Goal: Use online tool/utility

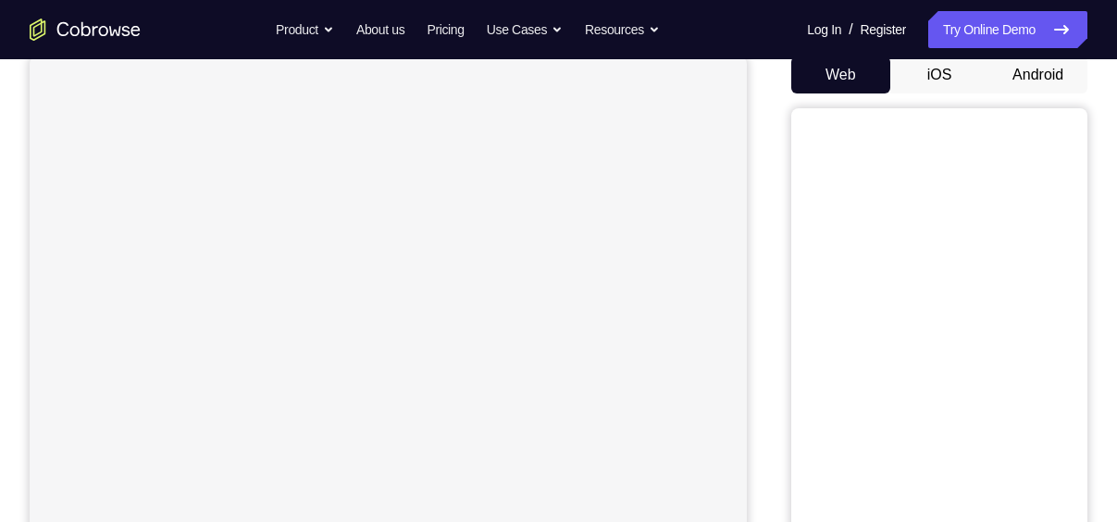
scroll to position [110, 0]
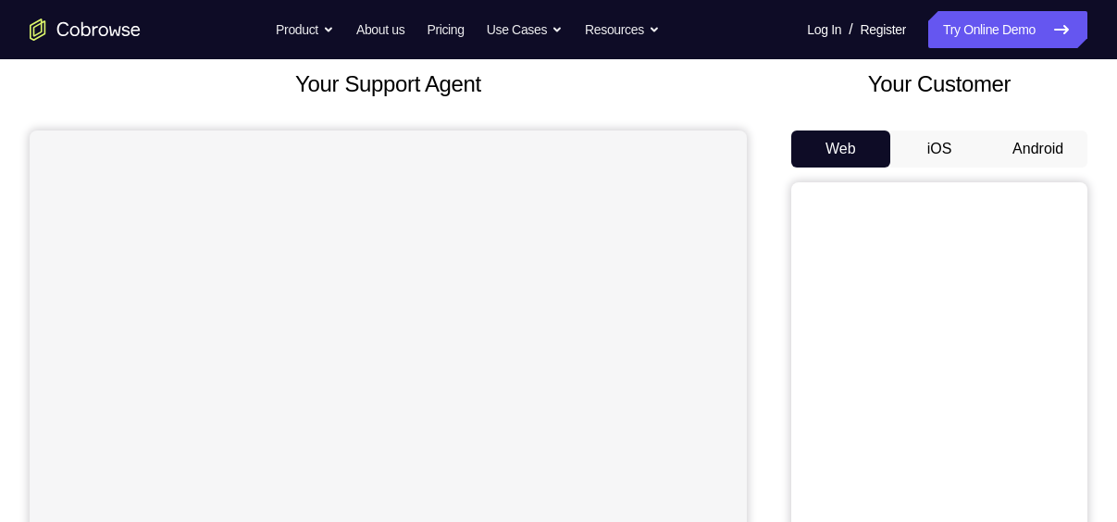
click at [1032, 144] on button "Android" at bounding box center [1037, 148] width 99 height 37
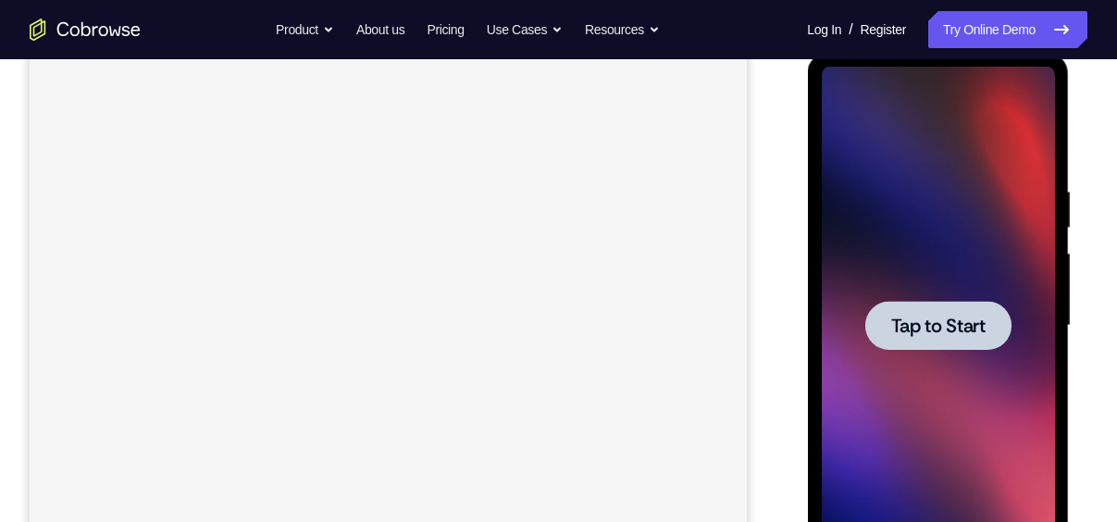
scroll to position [263, 0]
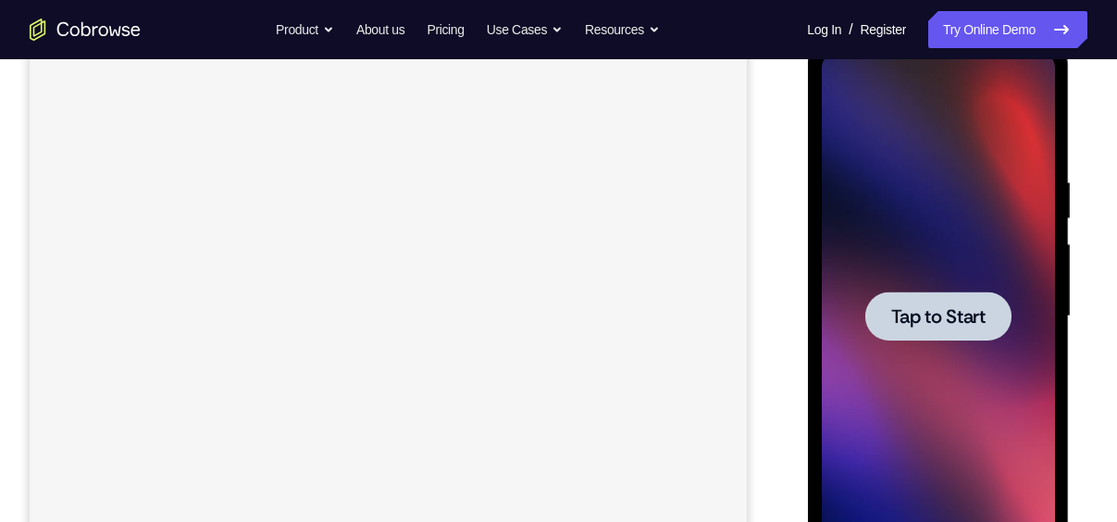
click at [902, 314] on span "Tap to Start" at bounding box center [937, 316] width 94 height 19
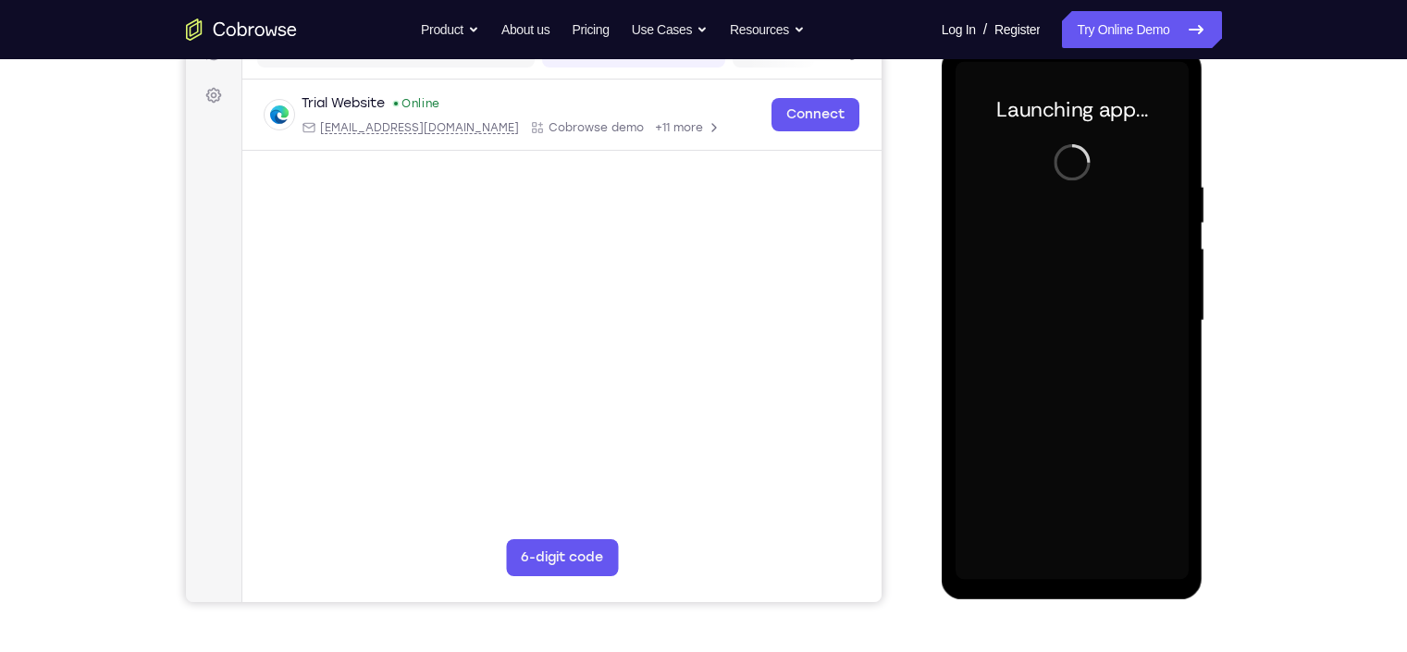
scroll to position [269, 0]
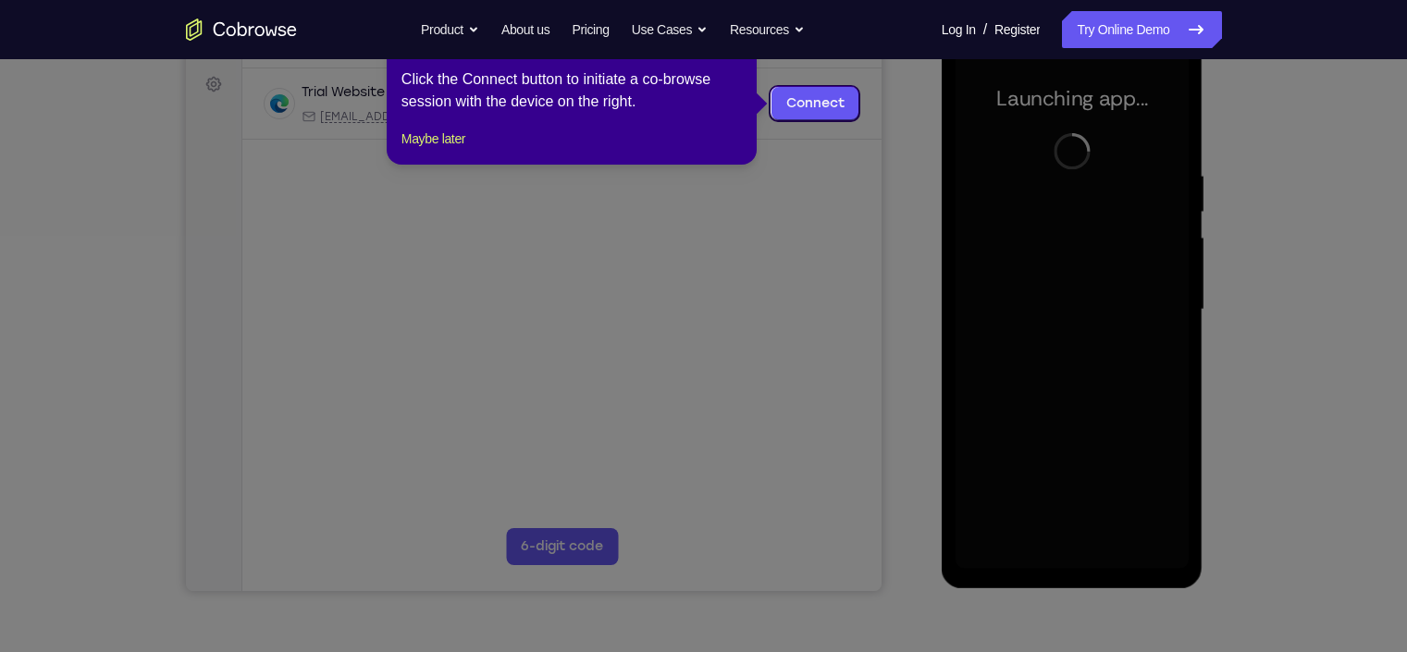
click at [911, 206] on icon at bounding box center [712, 326] width 1425 height 652
click at [457, 150] on button "Maybe later" at bounding box center [434, 139] width 64 height 22
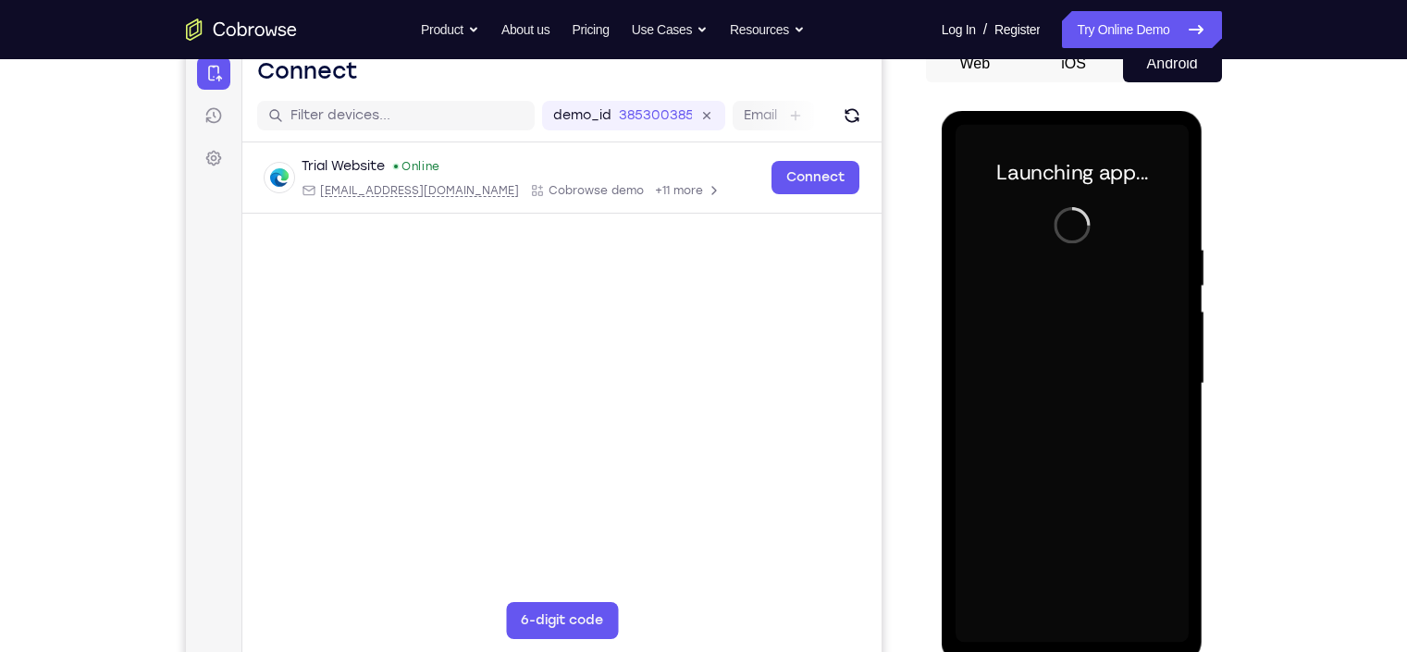
scroll to position [221, 0]
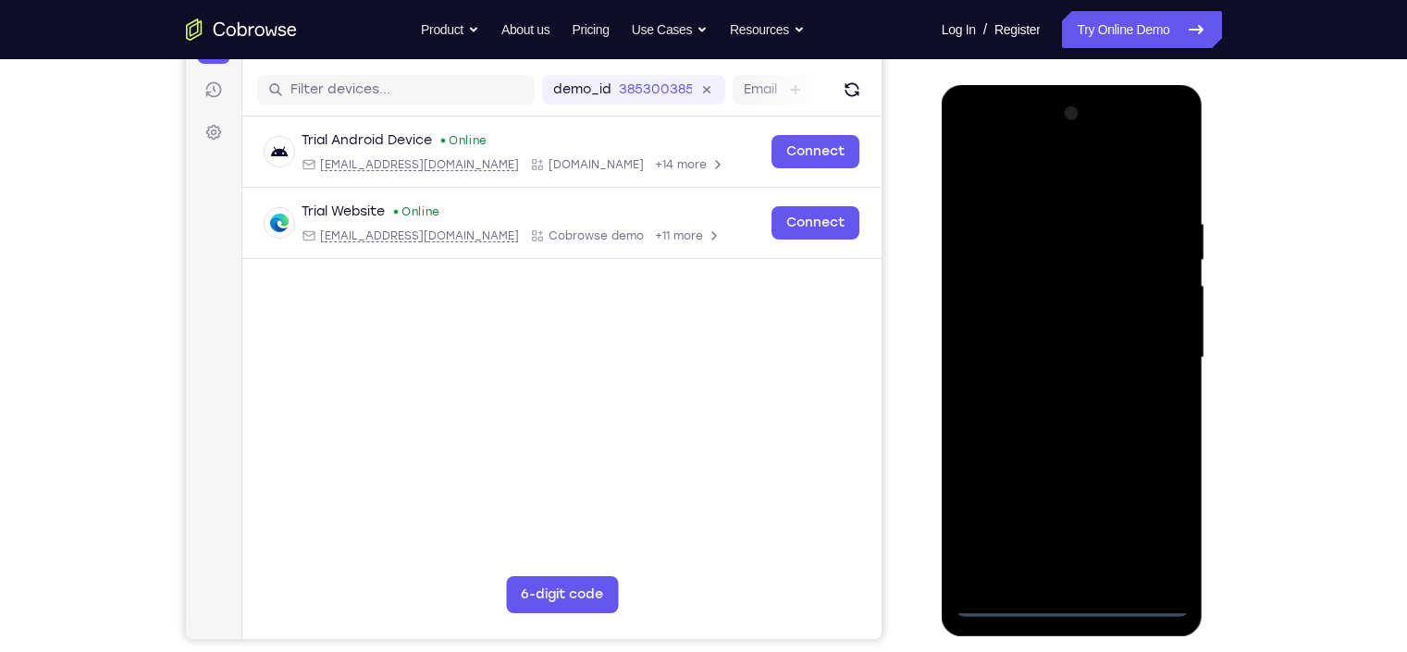
click at [1073, 521] on div at bounding box center [1072, 358] width 233 height 518
click at [1116, 519] on div at bounding box center [1072, 358] width 233 height 518
click at [1069, 172] on div at bounding box center [1072, 358] width 233 height 518
click at [989, 147] on div at bounding box center [1072, 358] width 233 height 518
click at [973, 135] on div at bounding box center [1072, 358] width 233 height 518
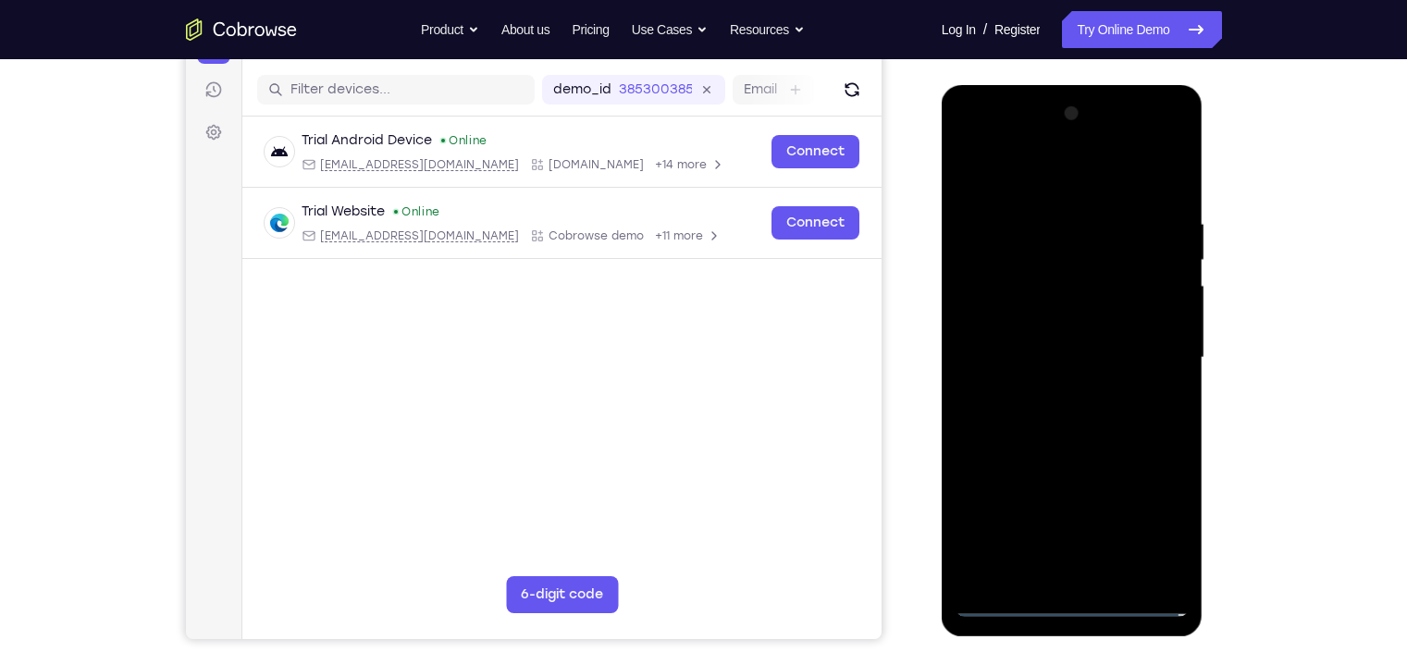
click at [973, 135] on div at bounding box center [1072, 358] width 233 height 518
click at [1116, 178] on div at bounding box center [1072, 358] width 233 height 518
click at [1083, 266] on div at bounding box center [1072, 358] width 233 height 518
click at [1042, 205] on div at bounding box center [1072, 358] width 233 height 518
click at [996, 284] on div at bounding box center [1072, 358] width 233 height 518
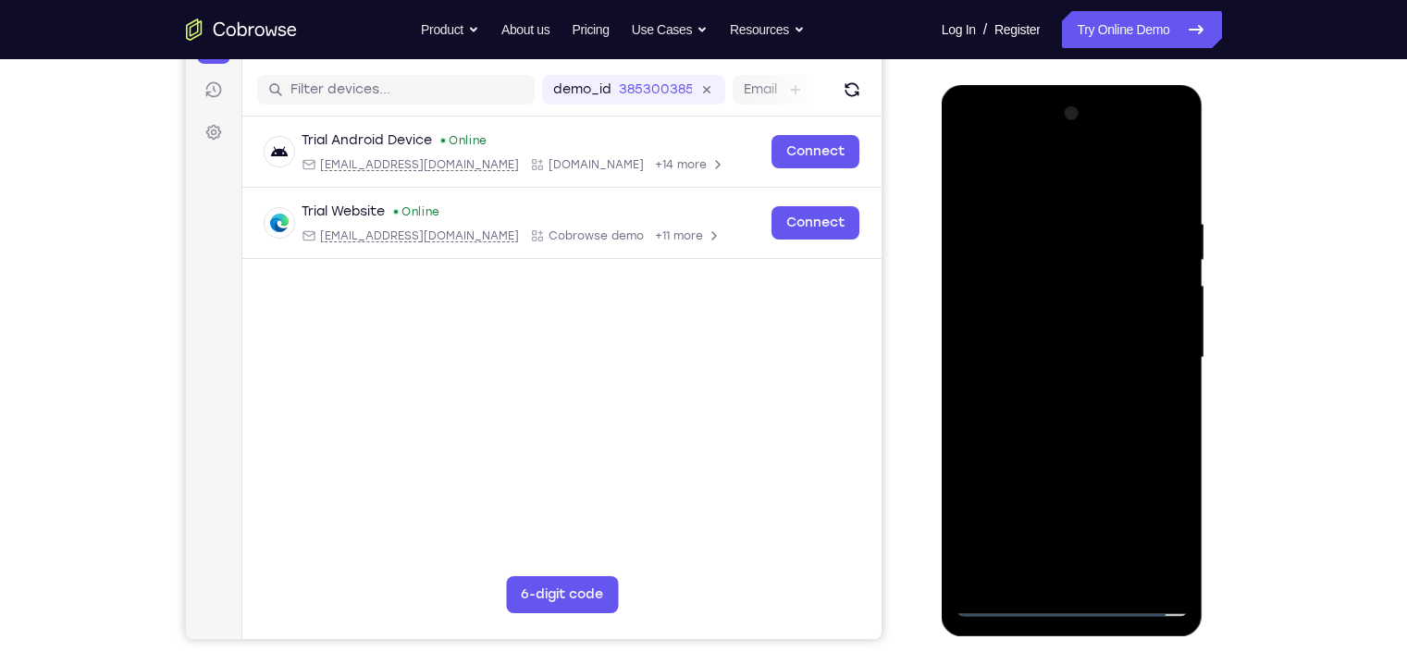
click at [1055, 395] on div at bounding box center [1072, 358] width 233 height 518
click at [1077, 342] on div at bounding box center [1072, 358] width 233 height 518
click at [1028, 387] on div at bounding box center [1072, 358] width 233 height 518
click at [1107, 359] on div at bounding box center [1072, 358] width 233 height 518
drag, startPoint x: 1001, startPoint y: 184, endPoint x: 1281, endPoint y: 204, distance: 281.1
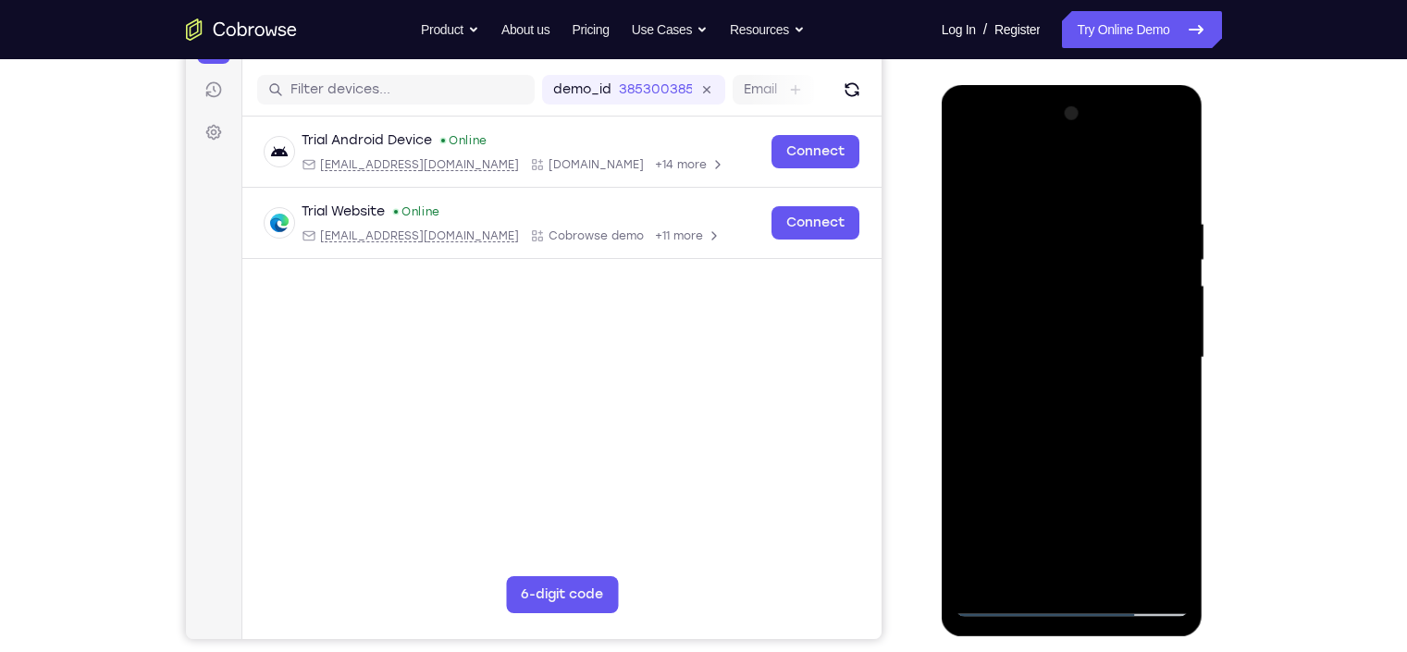
click at [1116, 204] on html "Online web based iOS Simulators and Android Emulators. Run iPhone, iPad, Mobile…" at bounding box center [1074, 362] width 264 height 555
click at [1059, 357] on div at bounding box center [1072, 358] width 233 height 518
click at [1109, 413] on div at bounding box center [1072, 358] width 233 height 518
drag, startPoint x: 1108, startPoint y: 393, endPoint x: 1100, endPoint y: 269, distance: 124.3
click at [1100, 269] on div at bounding box center [1072, 358] width 233 height 518
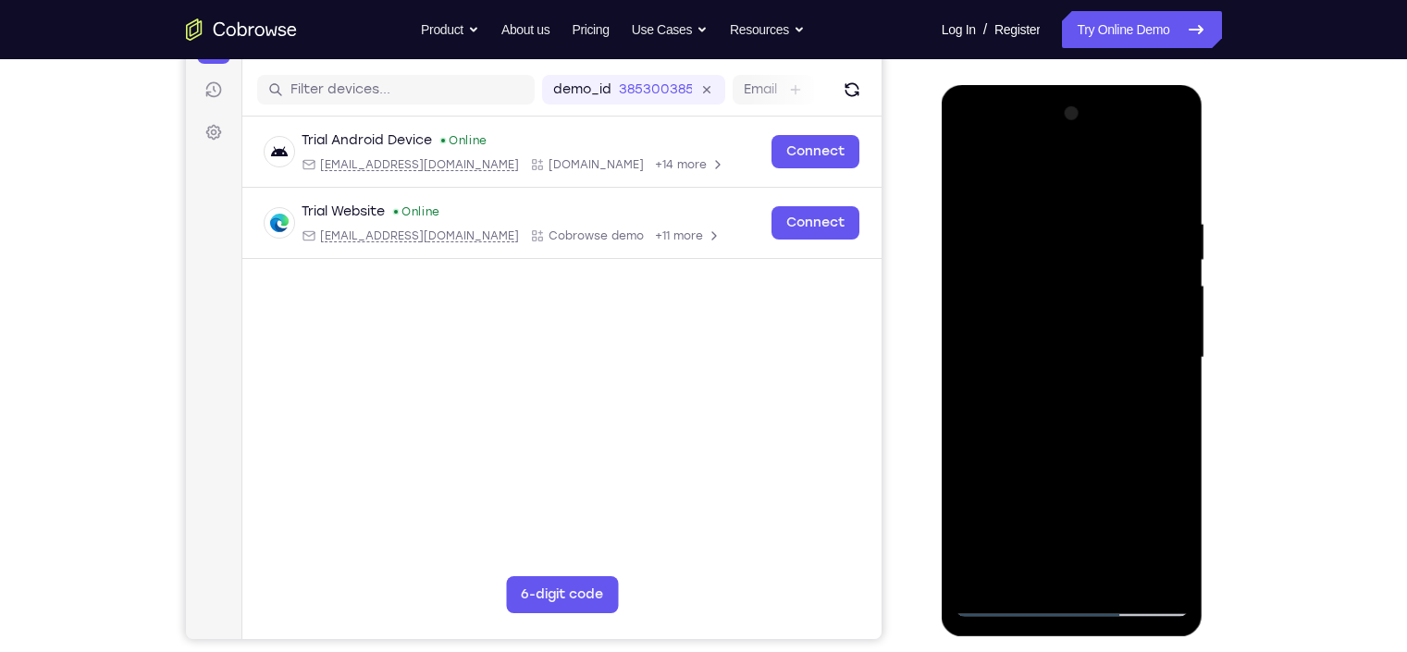
click at [1084, 396] on div at bounding box center [1072, 358] width 233 height 518
click at [1083, 446] on div at bounding box center [1072, 358] width 233 height 518
click at [1110, 223] on div at bounding box center [1072, 358] width 233 height 518
click at [1104, 203] on div at bounding box center [1072, 358] width 233 height 518
drag, startPoint x: 1119, startPoint y: 288, endPoint x: 1106, endPoint y: 144, distance: 144.0
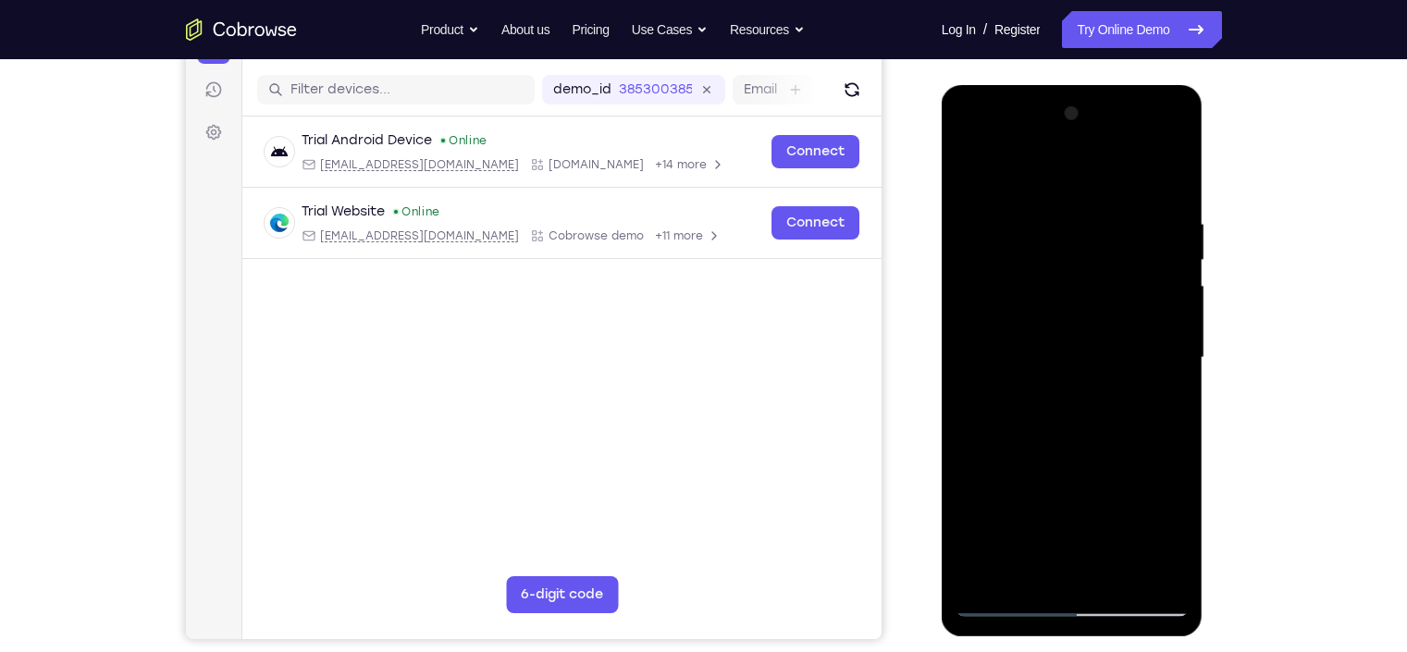
click at [1106, 144] on div at bounding box center [1072, 358] width 233 height 518
click at [1116, 186] on div at bounding box center [1072, 358] width 233 height 518
click at [1116, 179] on div at bounding box center [1072, 358] width 233 height 518
click at [1116, 183] on div at bounding box center [1072, 358] width 233 height 518
click at [1082, 403] on div at bounding box center [1072, 358] width 233 height 518
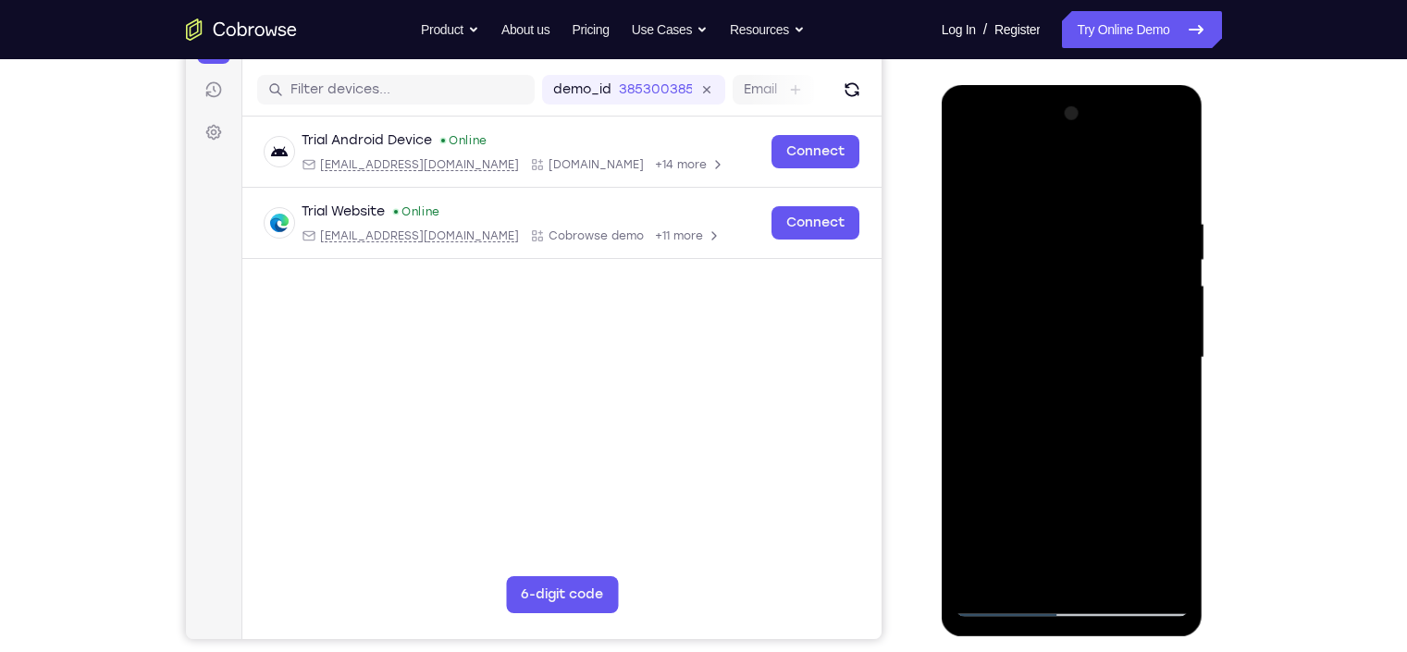
click at [1115, 521] on div at bounding box center [1072, 358] width 233 height 518
click at [1078, 457] on div at bounding box center [1072, 358] width 233 height 518
click at [1096, 343] on div at bounding box center [1072, 358] width 233 height 518
drag, startPoint x: 1143, startPoint y: 369, endPoint x: 1117, endPoint y: 554, distance: 186.8
click at [1116, 521] on div at bounding box center [1072, 358] width 233 height 518
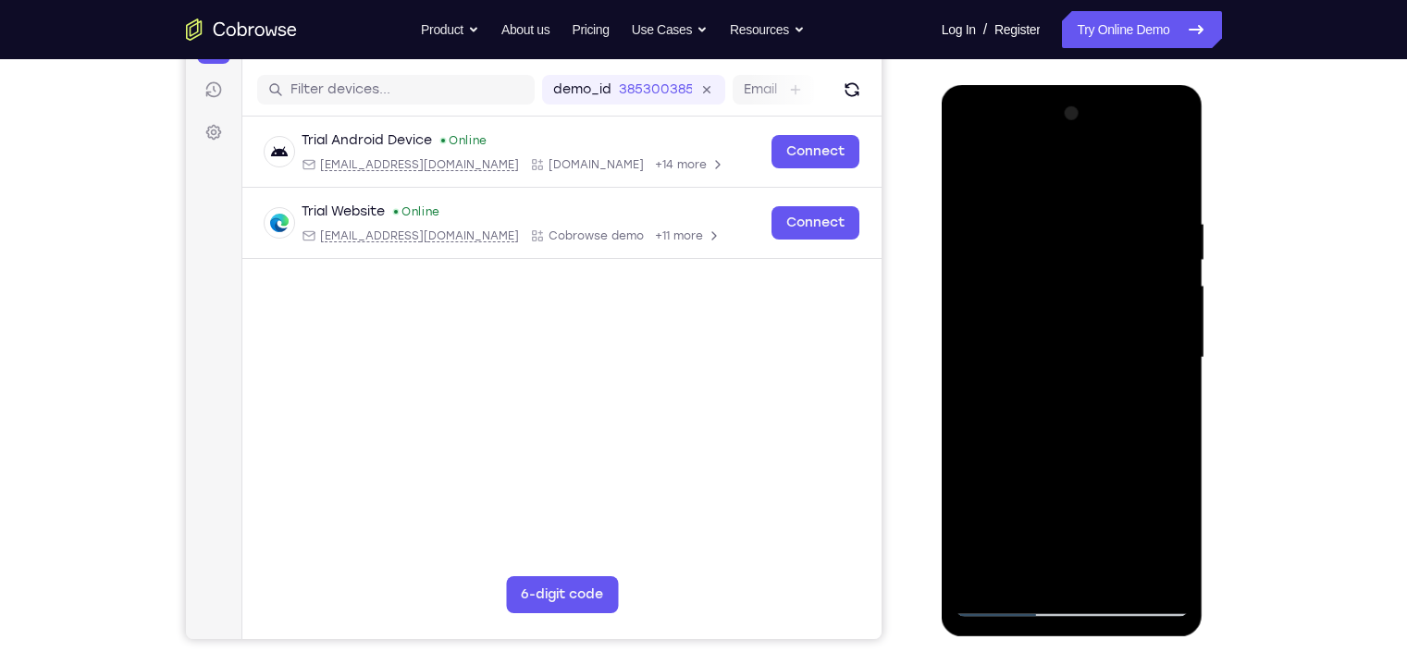
drag, startPoint x: 1130, startPoint y: 376, endPoint x: 1094, endPoint y: 560, distance: 187.6
click at [1094, 521] on div at bounding box center [1072, 358] width 233 height 518
drag, startPoint x: 1105, startPoint y: 336, endPoint x: 1113, endPoint y: 380, distance: 45.2
click at [1113, 380] on div at bounding box center [1072, 358] width 233 height 518
drag, startPoint x: 1123, startPoint y: 493, endPoint x: 1100, endPoint y: 116, distance: 378.2
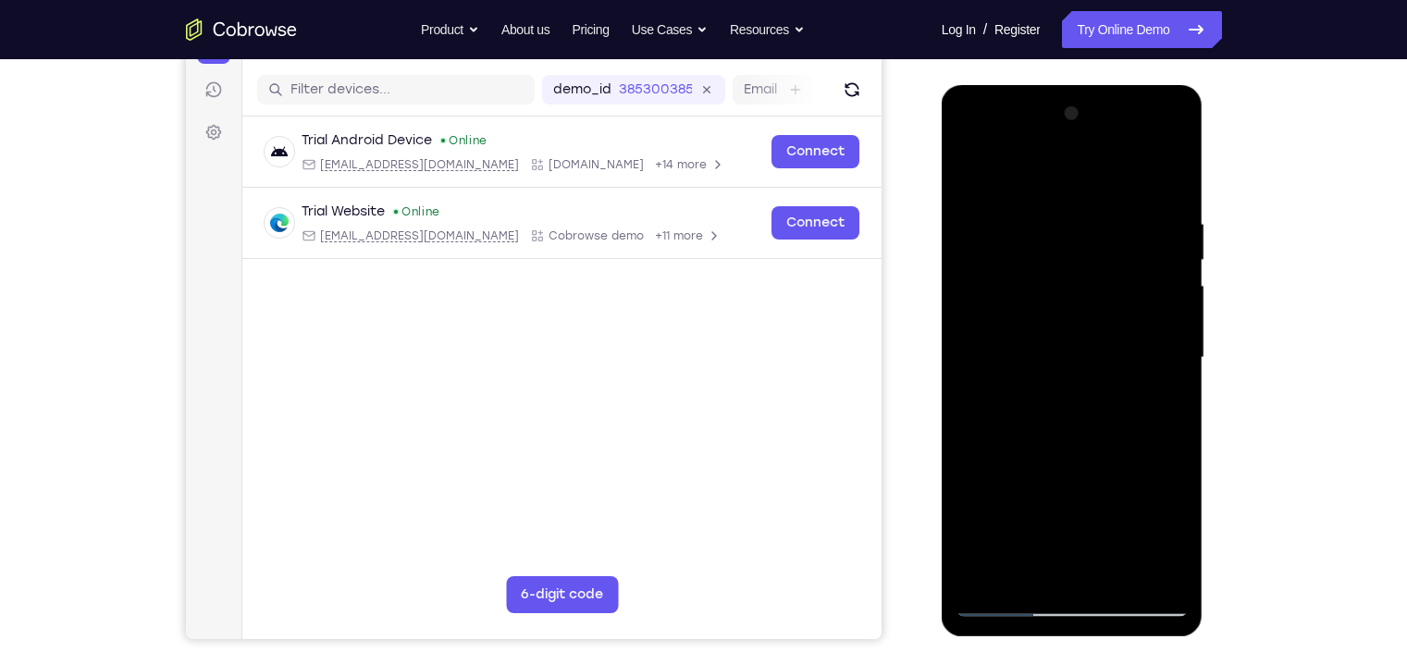
click at [1100, 116] on div at bounding box center [1072, 358] width 233 height 518
click at [971, 179] on div at bounding box center [1072, 358] width 233 height 518
drag, startPoint x: 1157, startPoint y: 266, endPoint x: 979, endPoint y: 291, distance: 179.3
click at [979, 291] on div at bounding box center [1072, 358] width 233 height 518
click at [976, 171] on div at bounding box center [1072, 358] width 233 height 518
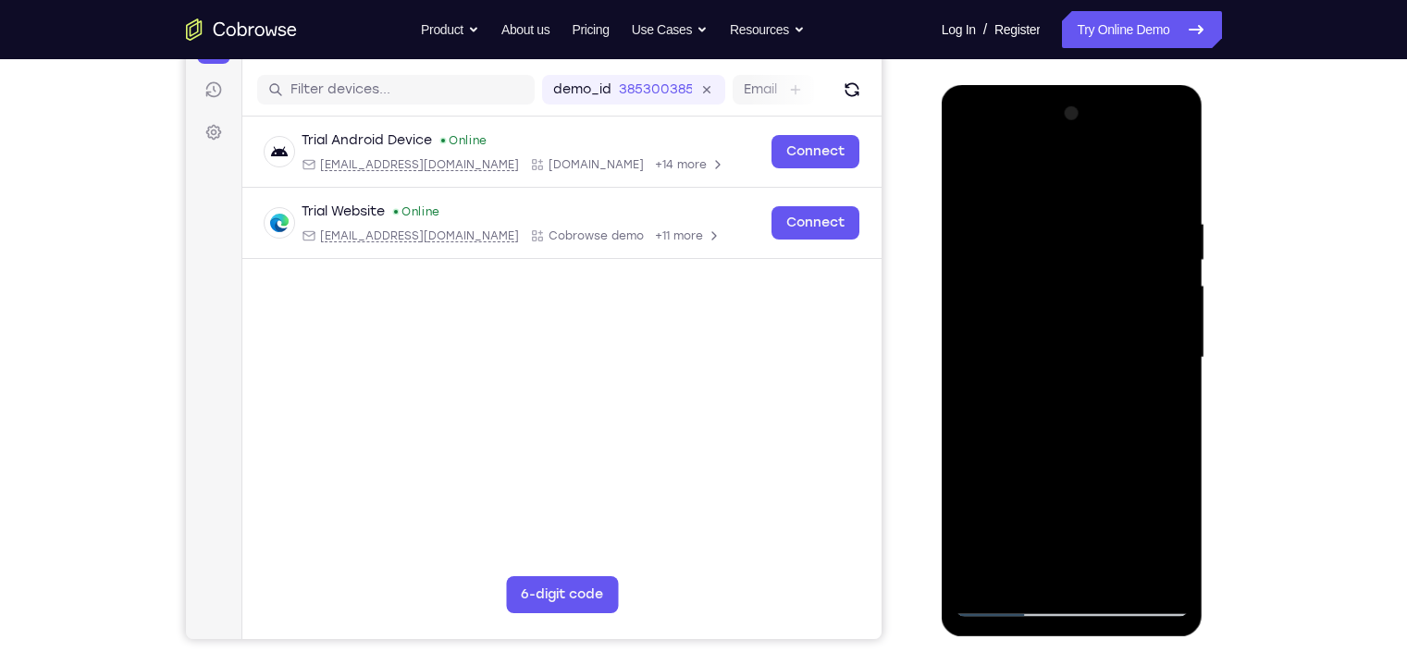
drag, startPoint x: 1087, startPoint y: 427, endPoint x: 1070, endPoint y: 183, distance: 244.0
click at [1070, 183] on div at bounding box center [1072, 358] width 233 height 518
click at [1116, 169] on div at bounding box center [1072, 358] width 233 height 518
